Goal: Task Accomplishment & Management: Use online tool/utility

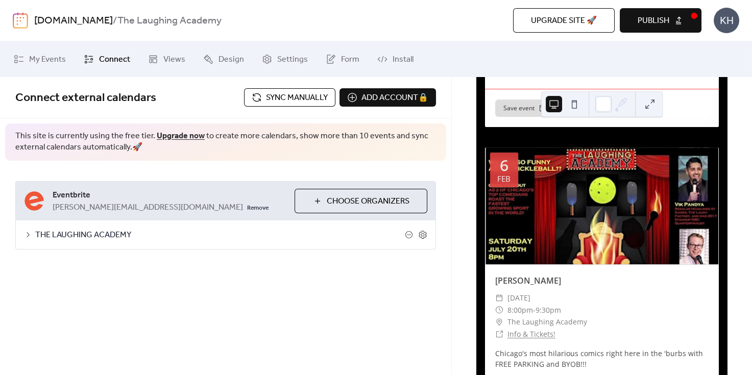
scroll to position [1850, 0]
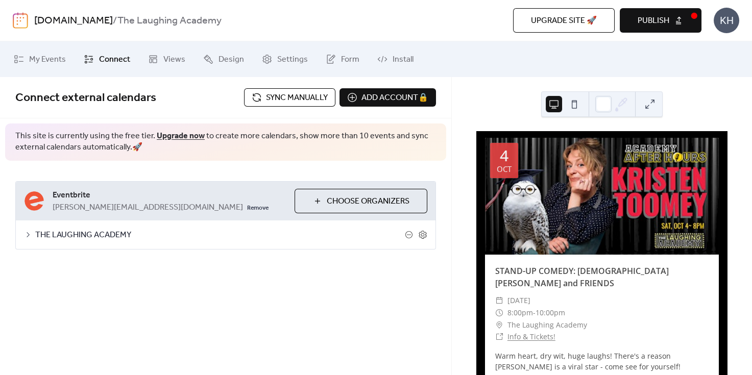
click at [292, 97] on span "Sync manually" at bounding box center [297, 98] width 62 height 12
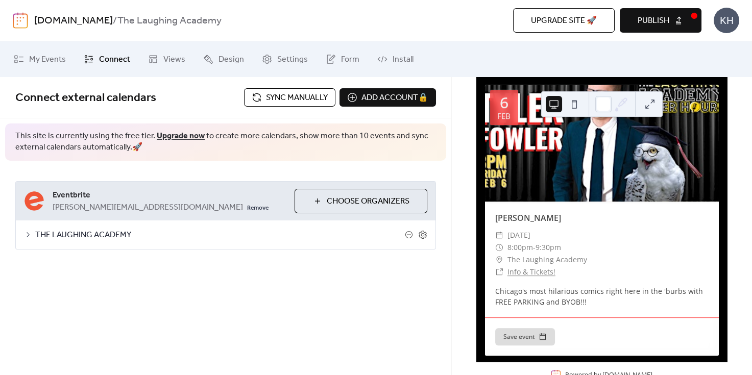
scroll to position [2273, 0]
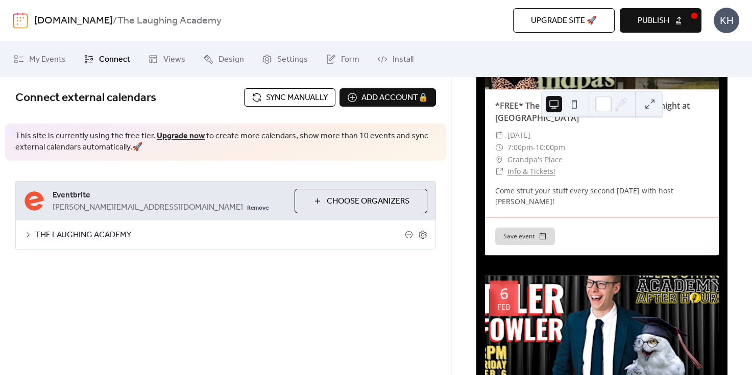
click at [658, 23] on span "Publish" at bounding box center [654, 21] width 32 height 12
click at [314, 95] on span "Sync manually" at bounding box center [297, 98] width 62 height 12
click at [685, 297] on div at bounding box center [602, 334] width 234 height 117
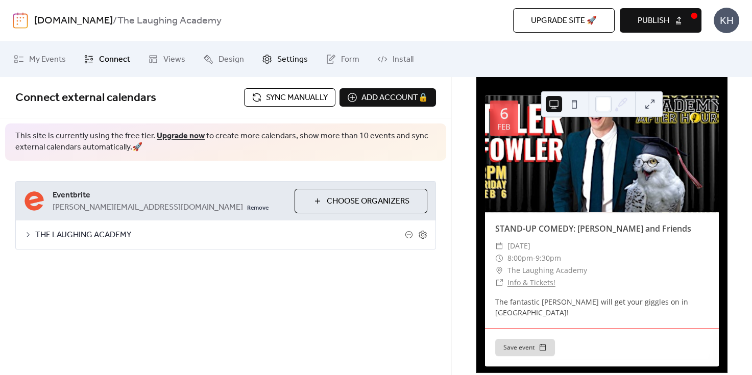
click at [284, 55] on span "Settings" at bounding box center [292, 60] width 31 height 12
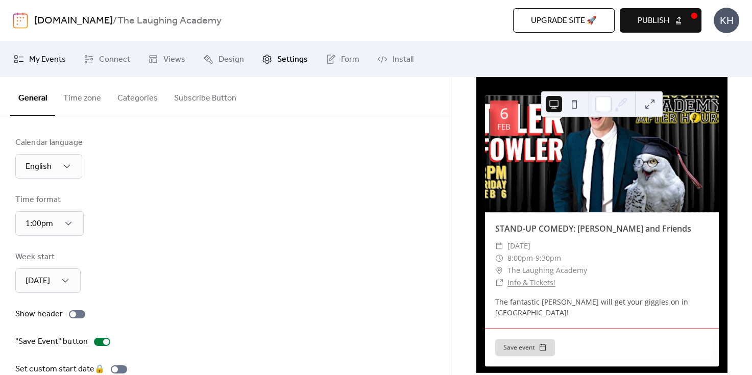
click at [59, 59] on span "My Events" at bounding box center [47, 60] width 37 height 12
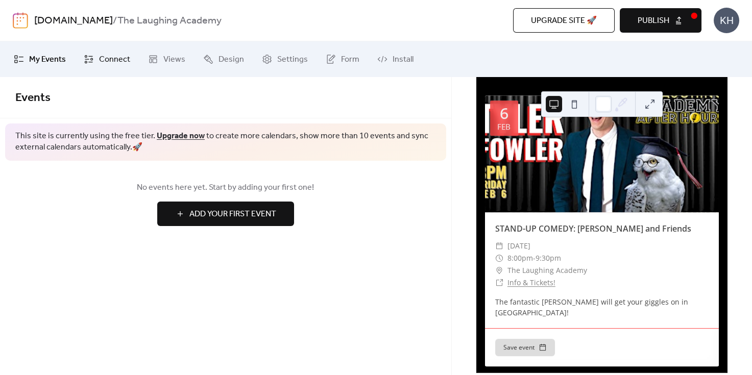
click at [107, 59] on span "Connect" at bounding box center [114, 60] width 31 height 12
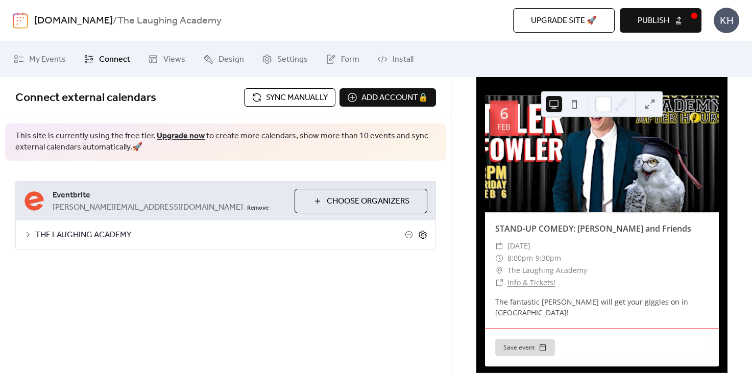
click at [422, 235] on icon at bounding box center [422, 234] width 9 height 9
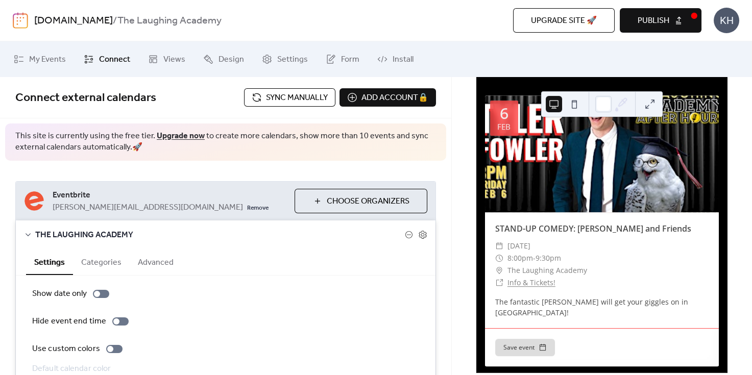
scroll to position [64, 0]
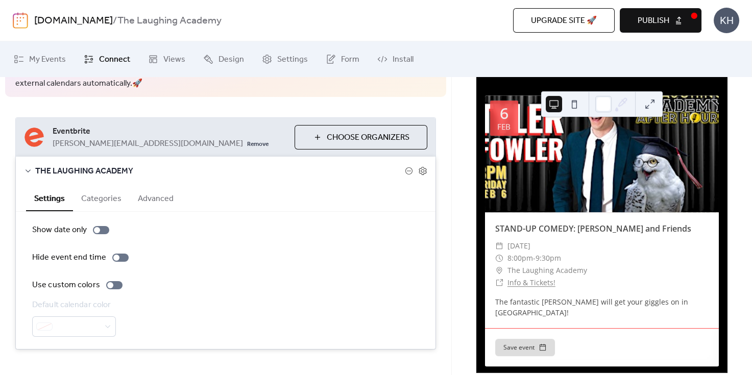
click at [113, 195] on button "Categories" at bounding box center [101, 197] width 57 height 25
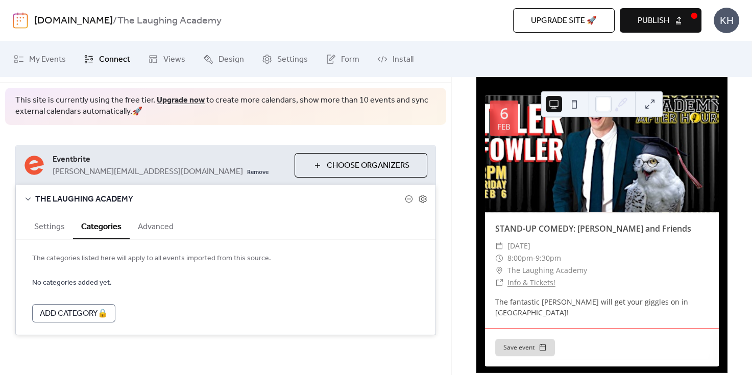
click at [153, 224] on button "Advanced" at bounding box center [156, 225] width 52 height 25
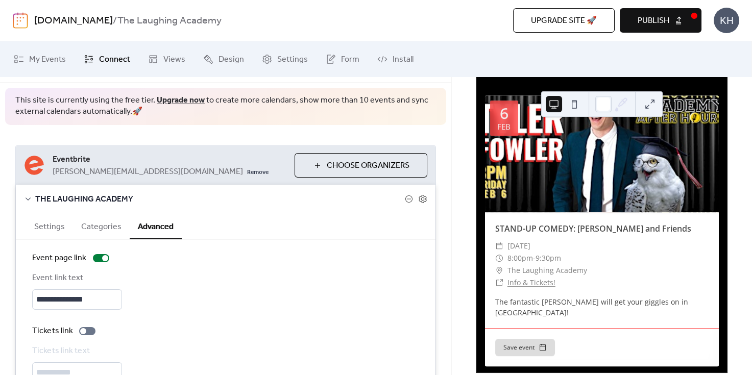
scroll to position [95, 0]
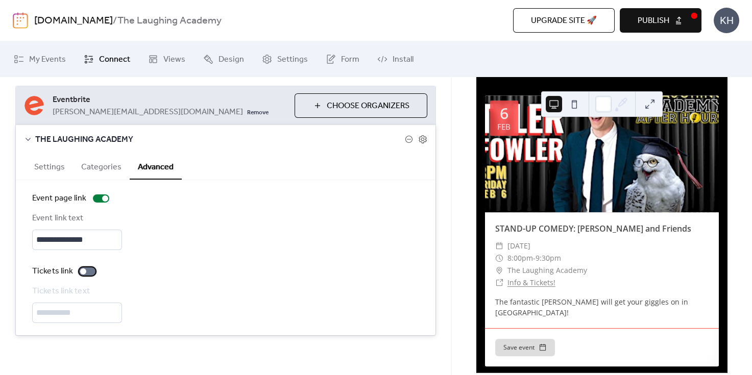
click at [88, 268] on div at bounding box center [87, 271] width 16 height 8
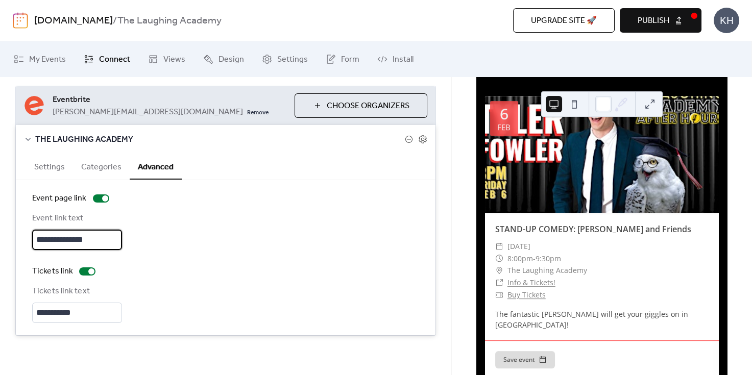
drag, startPoint x: 91, startPoint y: 239, endPoint x: 53, endPoint y: 237, distance: 38.3
click at [53, 237] on input "**********" at bounding box center [77, 240] width 90 height 20
type input "****"
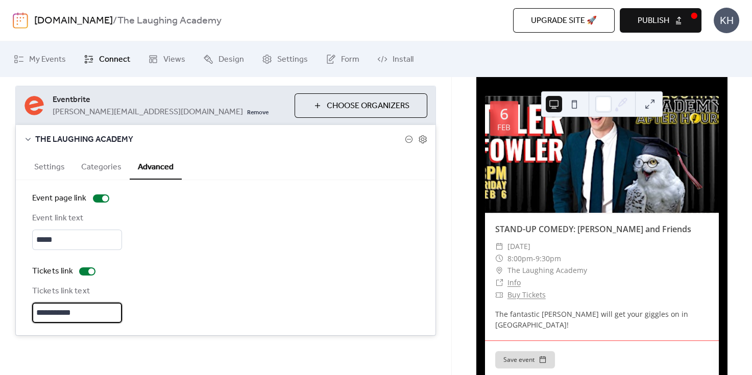
drag, startPoint x: 48, startPoint y: 310, endPoint x: 31, endPoint y: 312, distance: 17.5
click at [31, 312] on div "**********" at bounding box center [226, 257] width 420 height 155
type input "**********"
click at [35, 240] on input "****" at bounding box center [77, 240] width 90 height 20
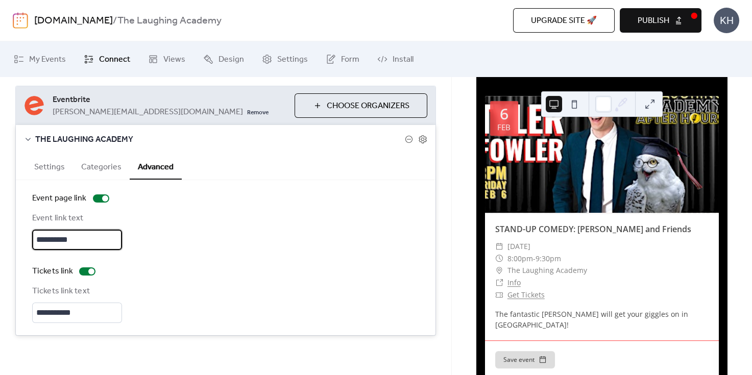
type input "*********"
click at [211, 253] on div "**********" at bounding box center [225, 257] width 387 height 131
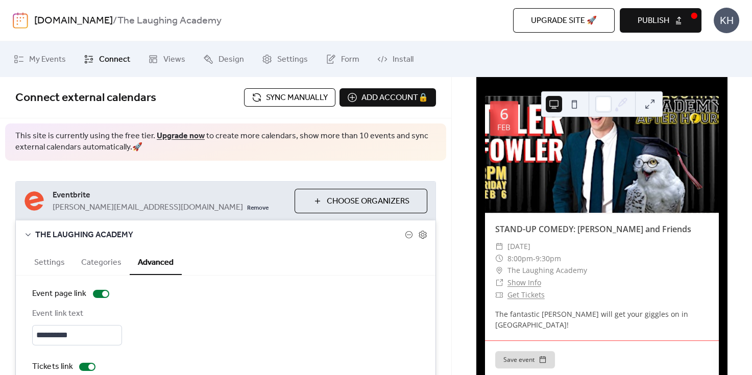
scroll to position [64, 0]
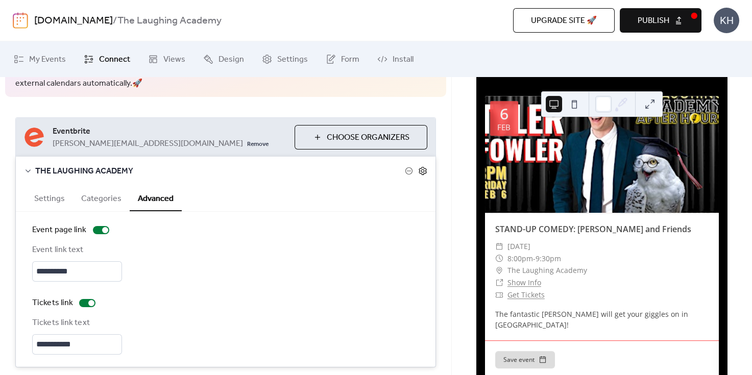
click at [418, 168] on icon at bounding box center [422, 170] width 9 height 9
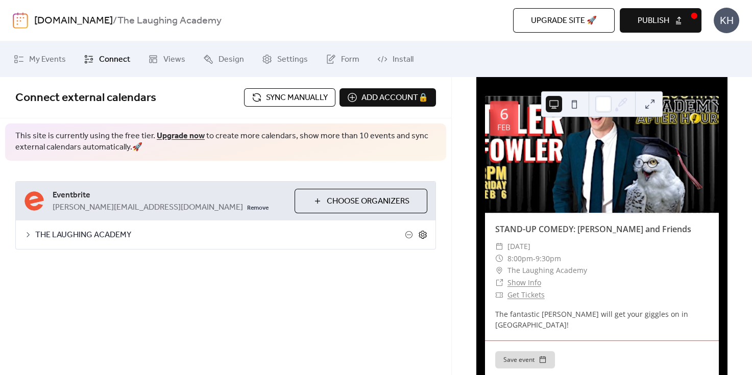
scroll to position [0, 0]
click at [420, 231] on icon at bounding box center [422, 234] width 9 height 9
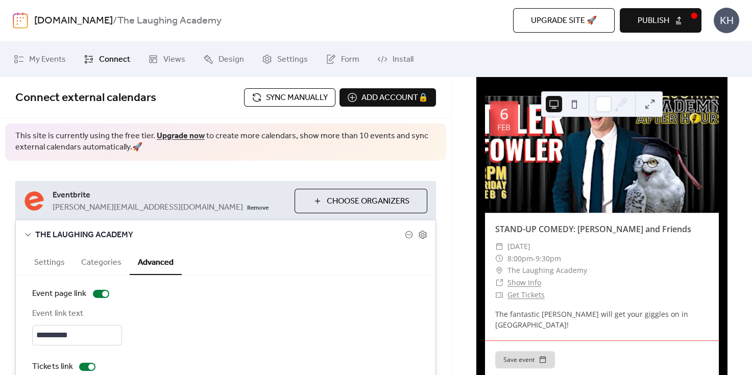
scroll to position [95, 0]
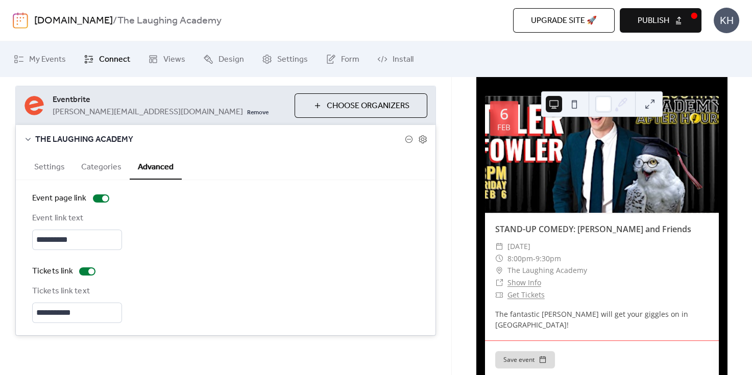
click at [97, 168] on button "Categories" at bounding box center [101, 166] width 57 height 25
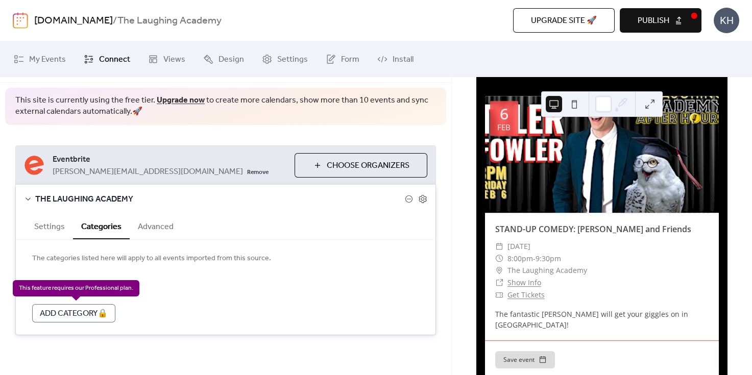
click at [79, 310] on div "Add Category 🔒" at bounding box center [73, 313] width 83 height 18
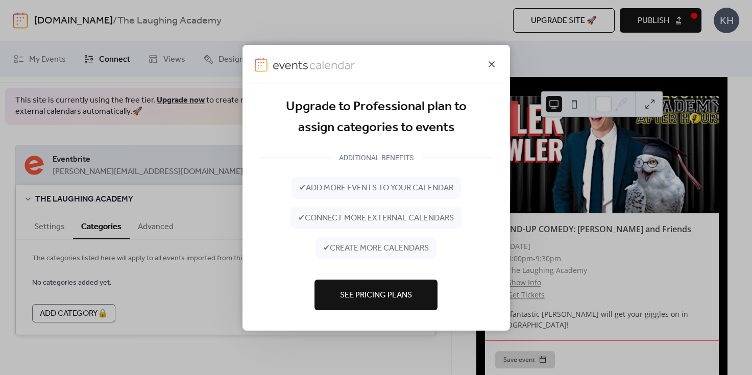
click at [487, 60] on icon at bounding box center [491, 64] width 12 height 12
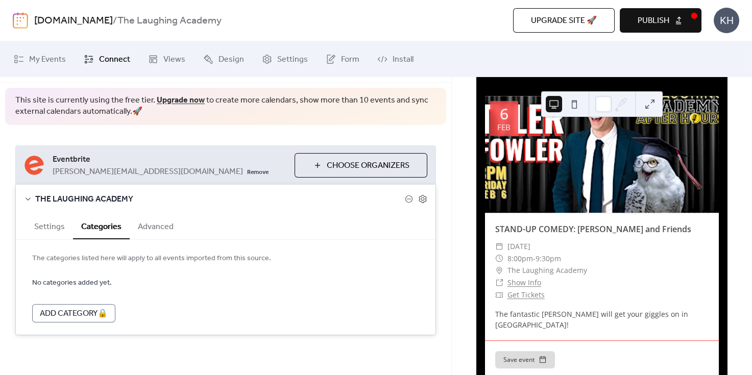
click at [62, 226] on button "Settings" at bounding box center [49, 225] width 47 height 25
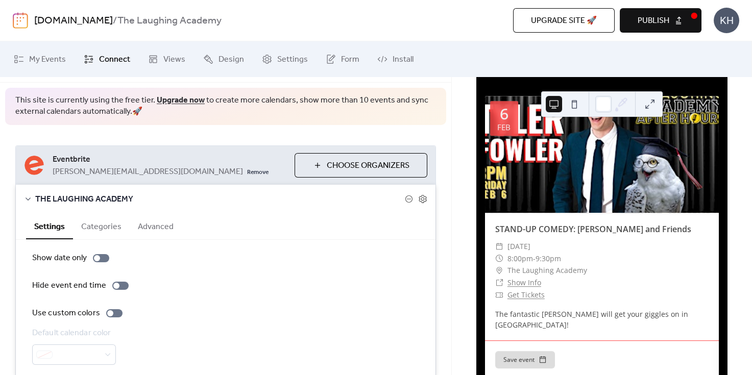
scroll to position [78, 0]
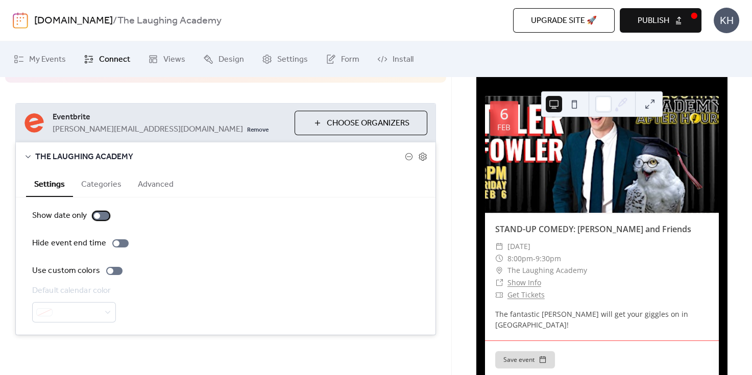
click at [101, 213] on div at bounding box center [101, 216] width 16 height 8
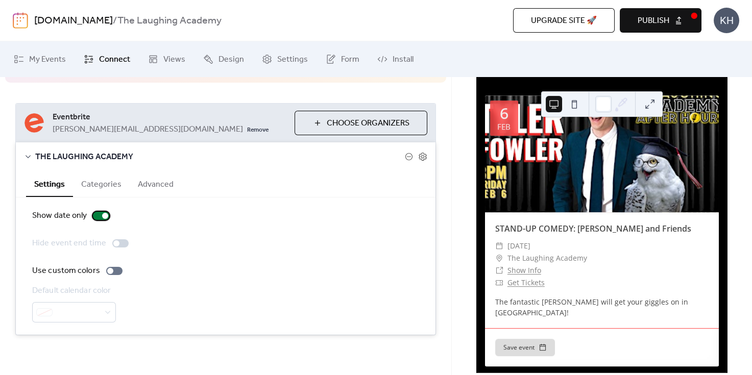
click at [99, 214] on div at bounding box center [101, 216] width 16 height 8
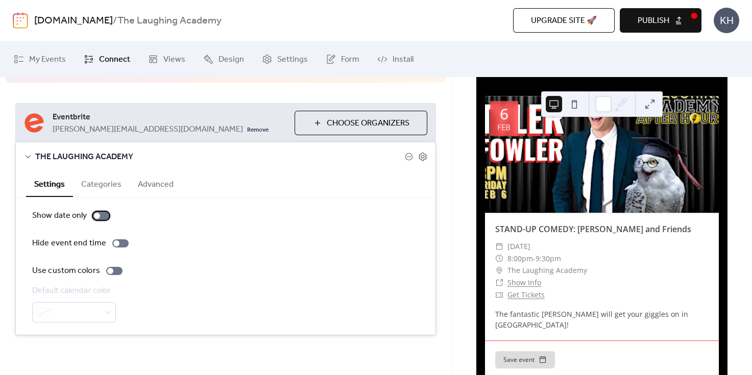
click at [103, 215] on div at bounding box center [101, 216] width 16 height 8
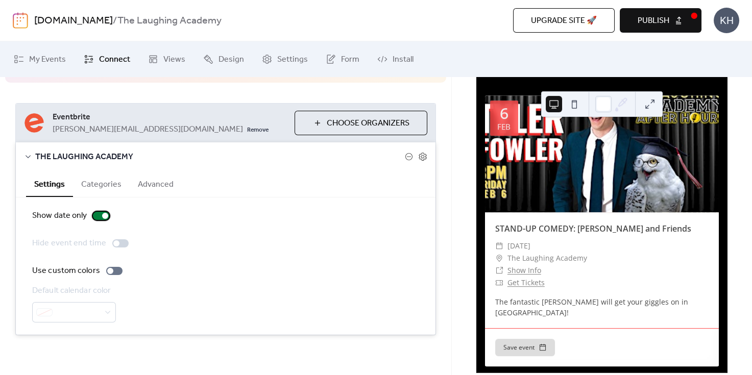
click at [96, 216] on div at bounding box center [101, 216] width 16 height 8
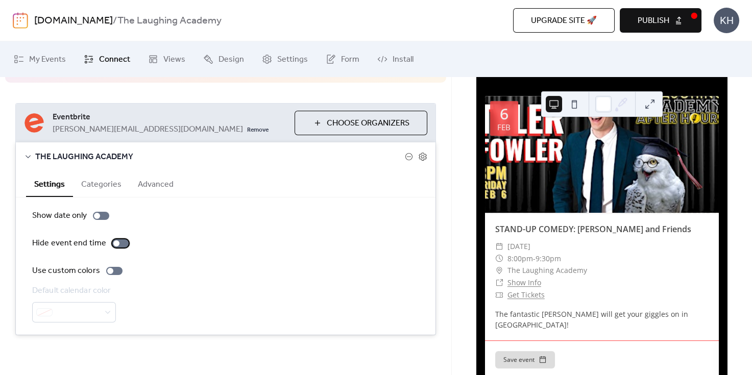
click at [121, 244] on div at bounding box center [120, 243] width 16 height 8
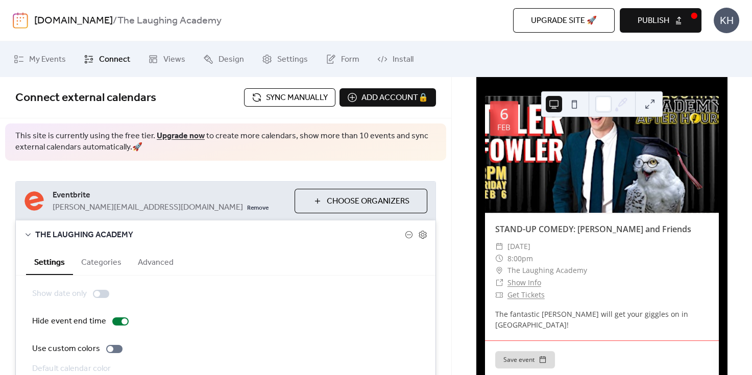
click at [104, 265] on button "Categories" at bounding box center [101, 261] width 57 height 25
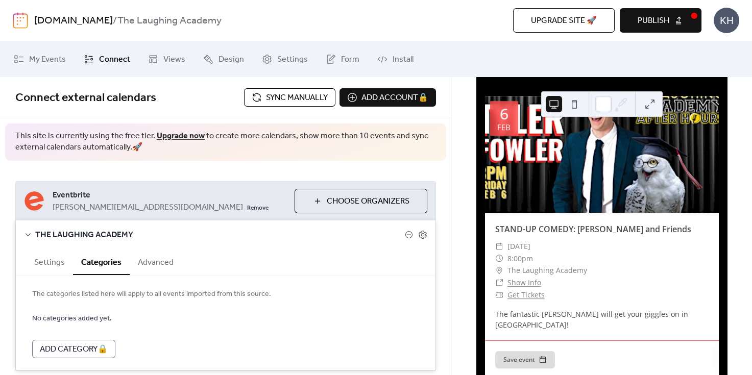
click at [279, 94] on span "Sync manually" at bounding box center [297, 98] width 62 height 12
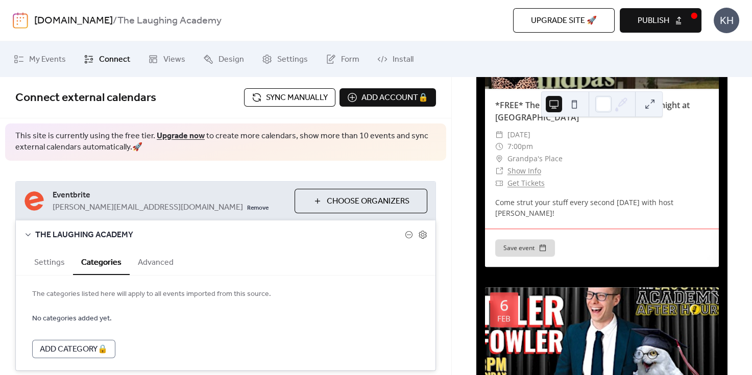
scroll to position [2232, 0]
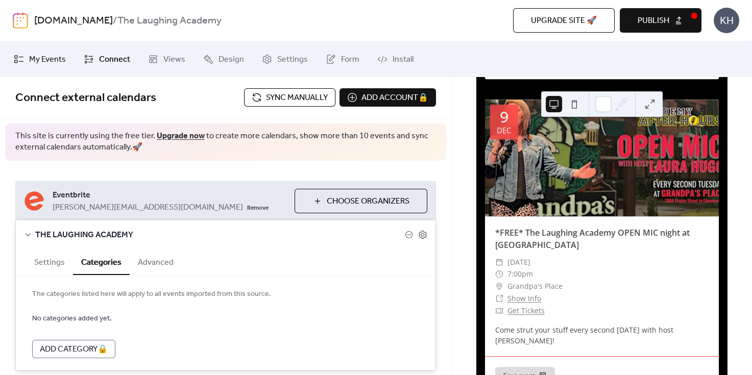
click at [53, 57] on span "My Events" at bounding box center [47, 60] width 37 height 12
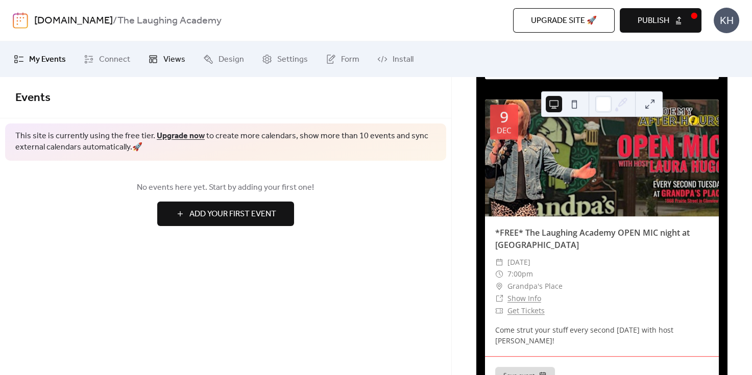
click at [163, 60] on span "Views" at bounding box center [174, 60] width 22 height 12
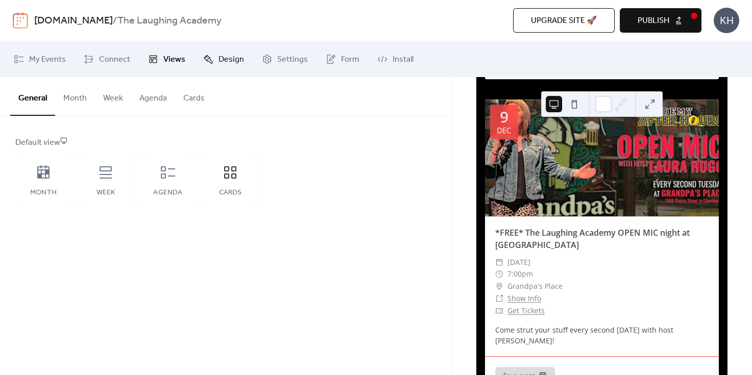
click at [226, 61] on span "Design" at bounding box center [231, 60] width 26 height 12
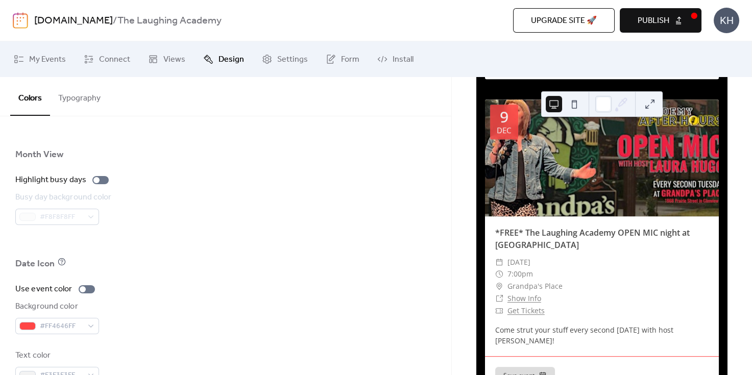
scroll to position [729, 0]
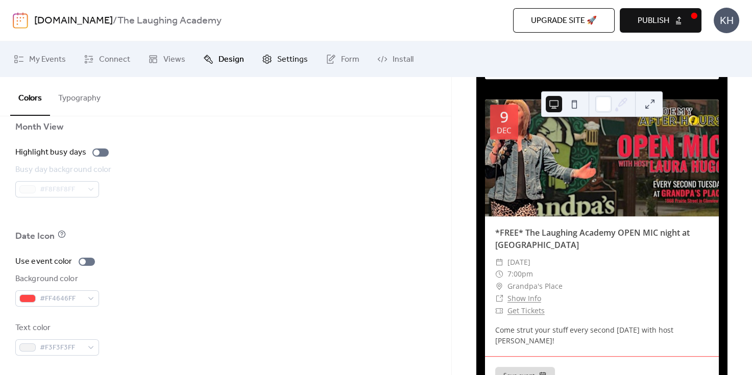
click at [296, 56] on span "Settings" at bounding box center [292, 60] width 31 height 12
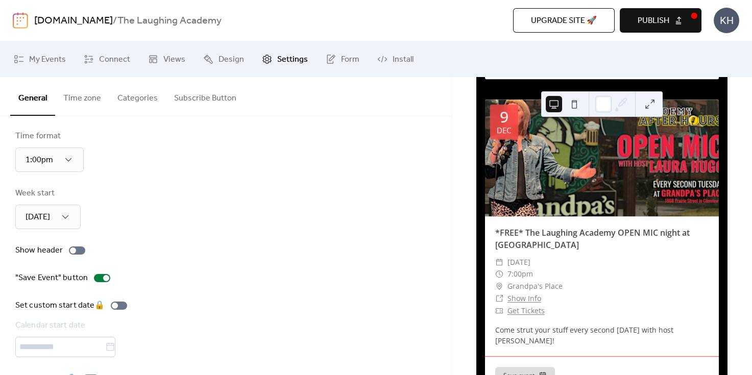
scroll to position [93, 0]
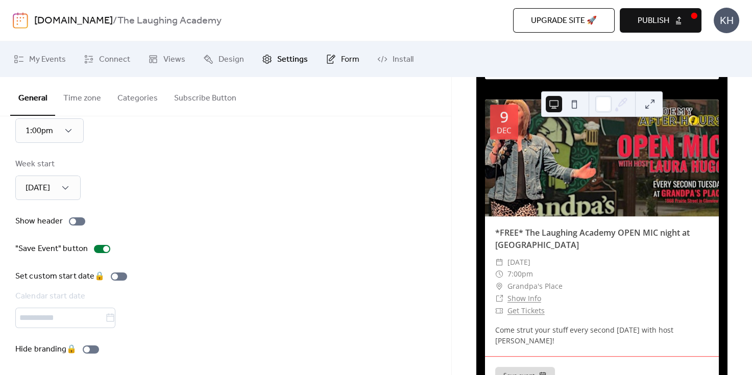
click at [341, 61] on span "Form" at bounding box center [350, 60] width 18 height 12
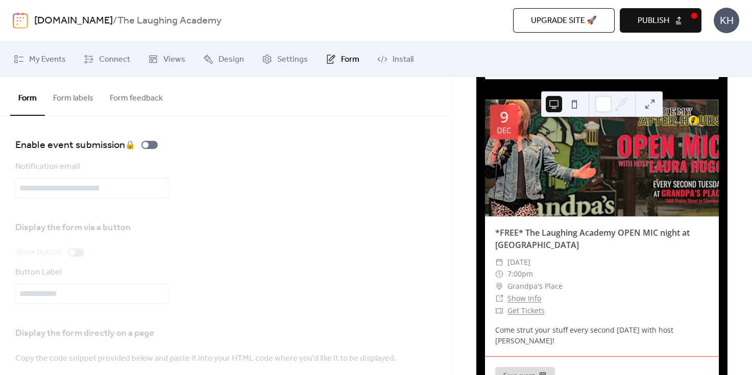
scroll to position [64, 0]
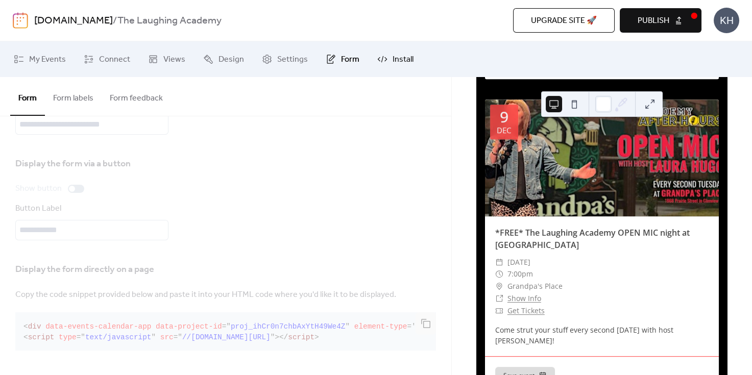
click at [397, 58] on span "Install" at bounding box center [403, 60] width 21 height 12
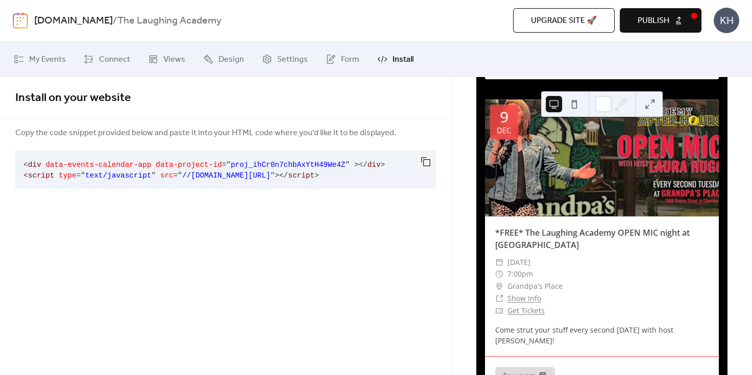
drag, startPoint x: 413, startPoint y: 281, endPoint x: 417, endPoint y: 273, distance: 9.1
click at [413, 280] on div "Install on your website Copy the code snippet provided below and paste it into …" at bounding box center [225, 226] width 451 height 298
click at [658, 27] on span "Publish" at bounding box center [654, 21] width 32 height 12
